Goal: Navigation & Orientation: Find specific page/section

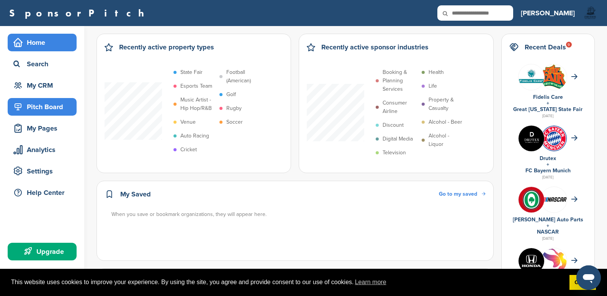
click at [40, 103] on div "Pitch Board" at bounding box center [43, 107] width 65 height 14
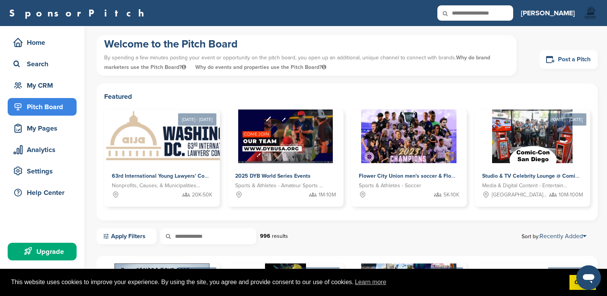
click at [560, 62] on link "Post a Pitch" at bounding box center [569, 59] width 58 height 19
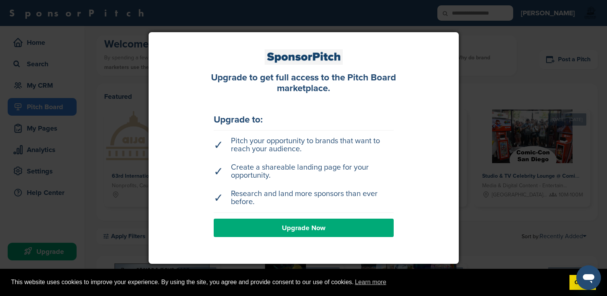
click at [360, 28] on div at bounding box center [303, 148] width 607 height 296
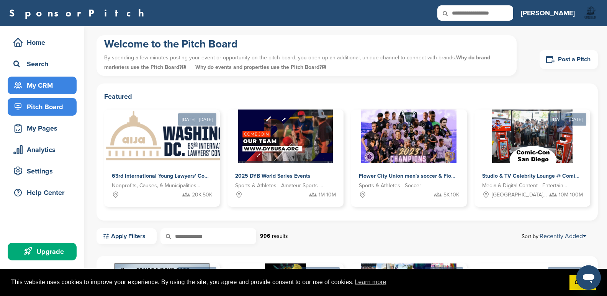
click at [50, 81] on div "My CRM" at bounding box center [43, 86] width 65 height 14
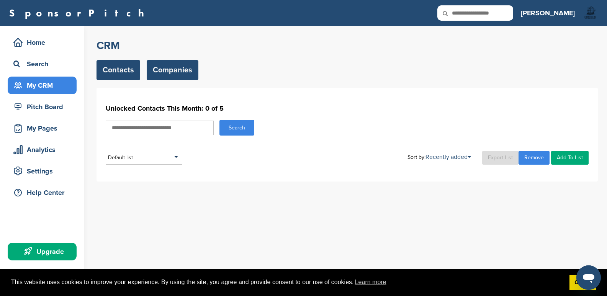
click at [193, 69] on link "Companies" at bounding box center [173, 70] width 52 height 20
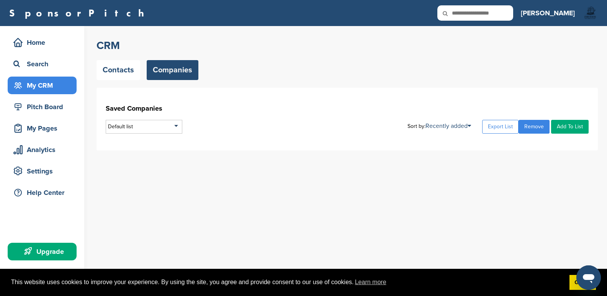
click at [115, 71] on link "Contacts" at bounding box center [119, 70] width 44 height 20
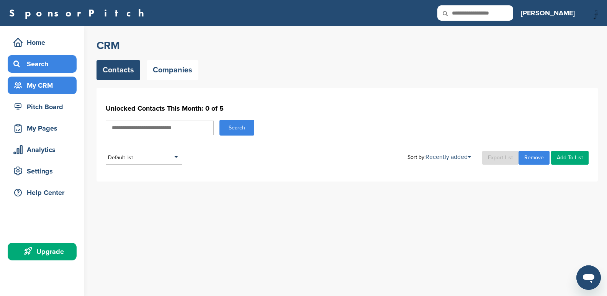
click at [48, 69] on div "Search" at bounding box center [43, 64] width 65 height 14
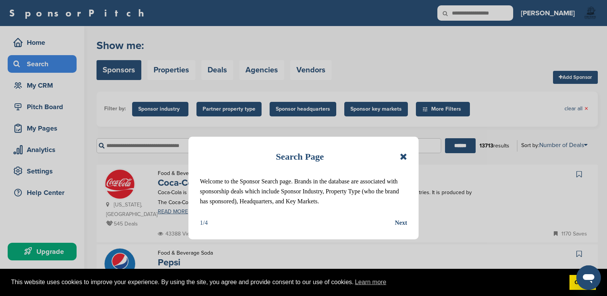
click at [405, 154] on icon at bounding box center [403, 156] width 7 height 9
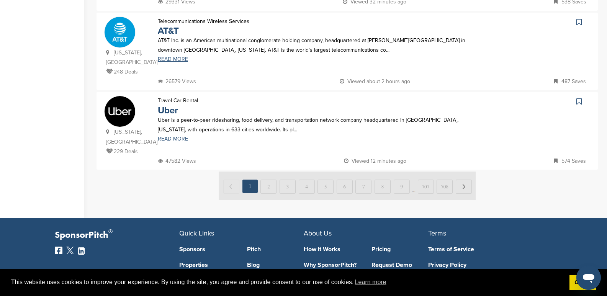
scroll to position [840, 0]
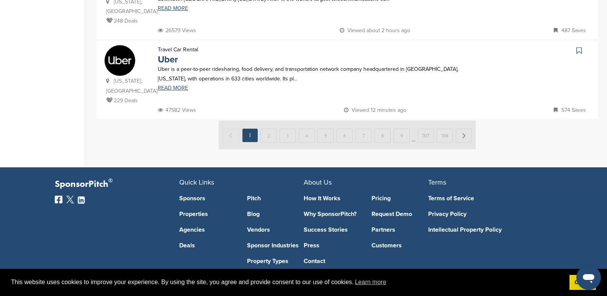
click at [449, 121] on img at bounding box center [347, 135] width 257 height 29
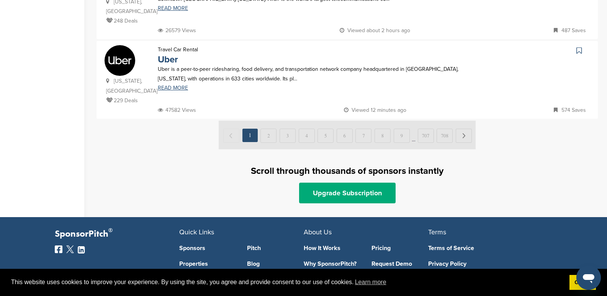
click at [446, 121] on img at bounding box center [347, 135] width 257 height 29
click at [270, 121] on img at bounding box center [347, 135] width 257 height 29
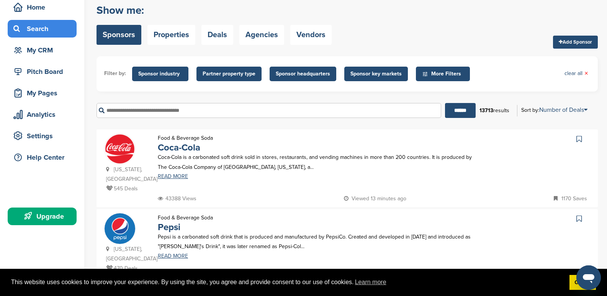
scroll to position [0, 0]
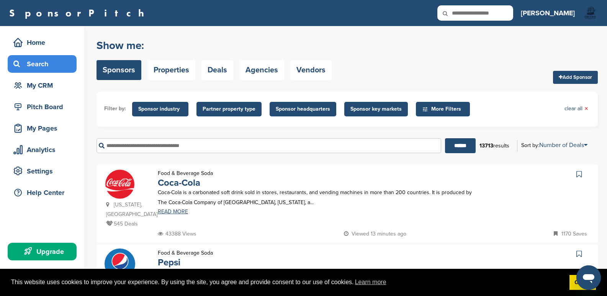
click at [34, 254] on div "Upgrade" at bounding box center [43, 252] width 65 height 14
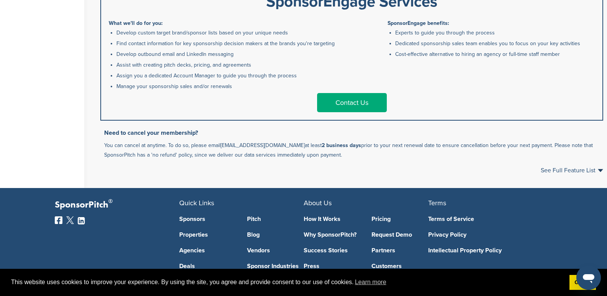
scroll to position [345, 0]
